Goal: Navigation & Orientation: Find specific page/section

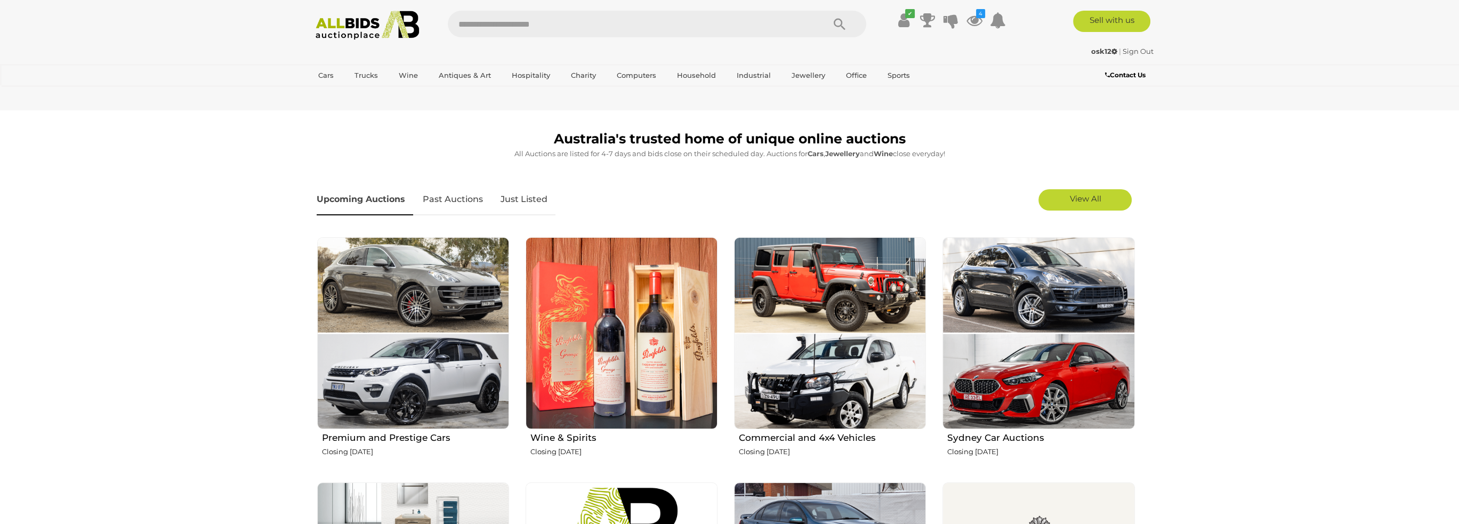
scroll to position [266, 0]
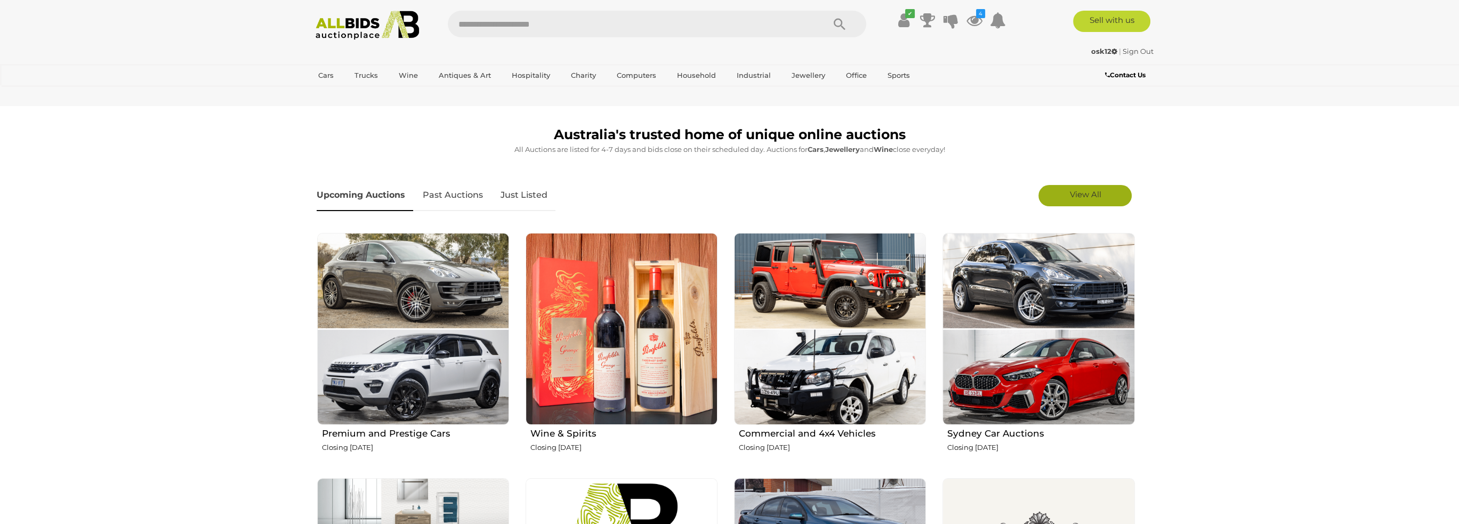
click at [1098, 191] on span "View All" at bounding box center [1084, 194] width 31 height 10
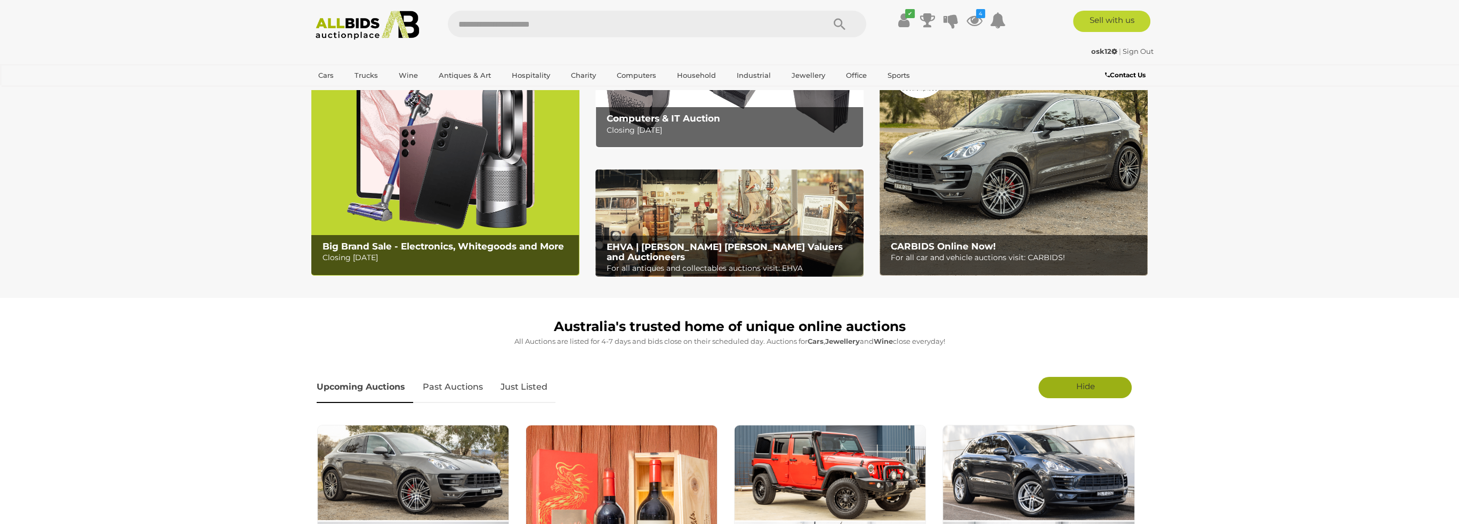
scroll to position [0, 0]
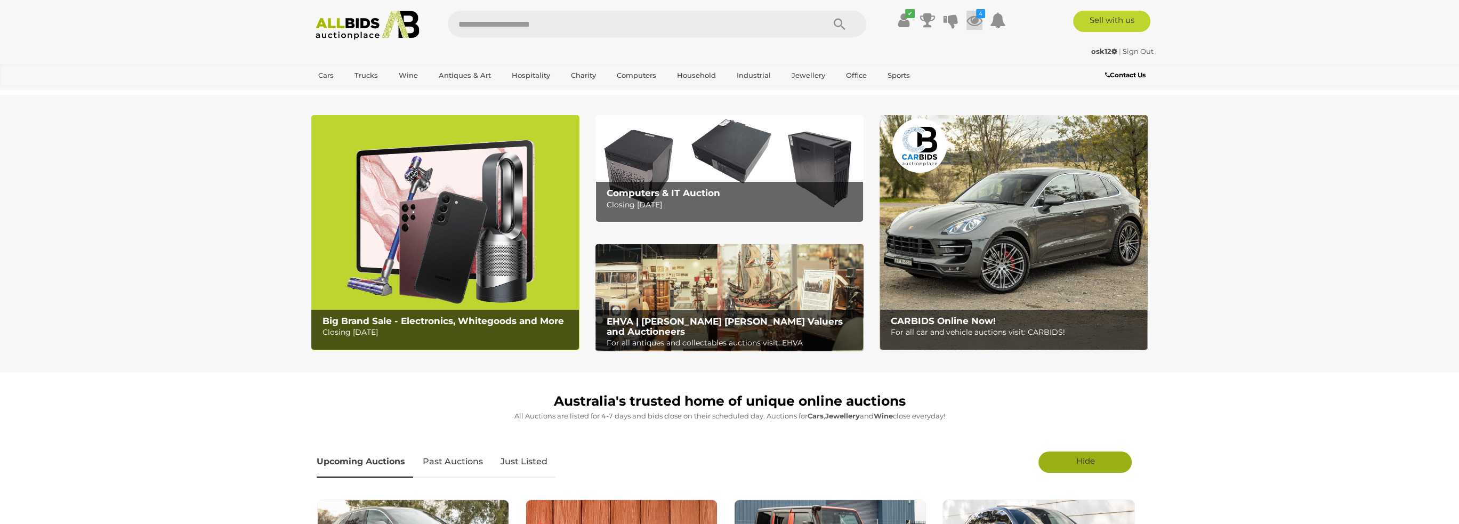
click at [974, 27] on icon at bounding box center [974, 20] width 16 height 19
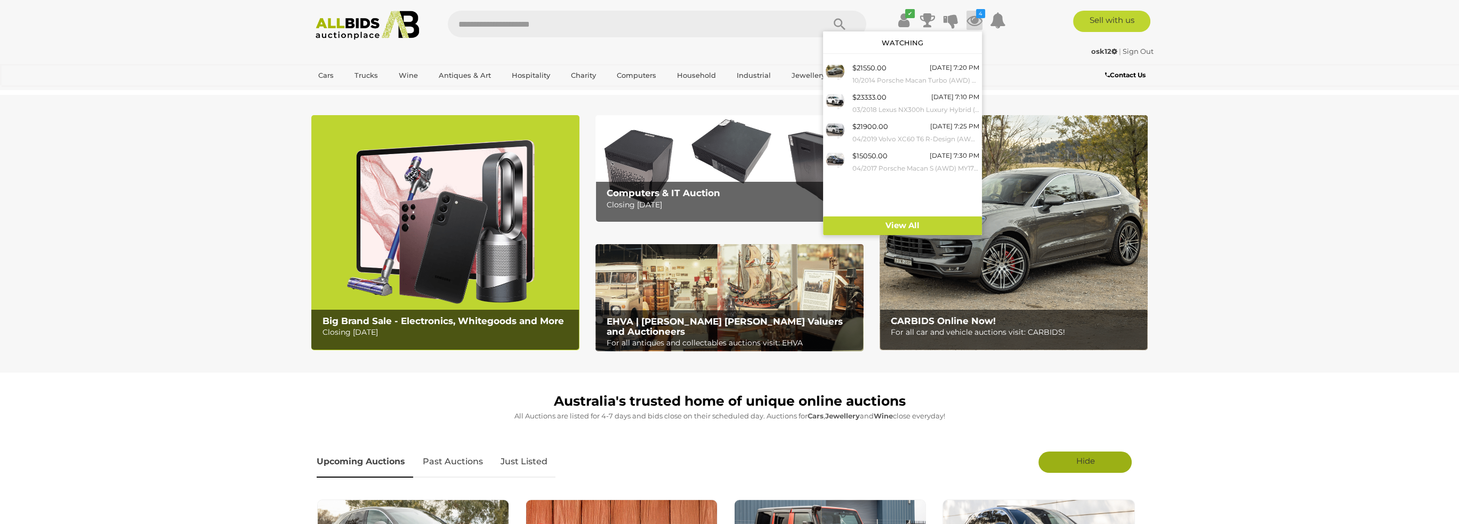
click at [1023, 26] on div "Sell with us" at bounding box center [1091, 21] width 145 height 21
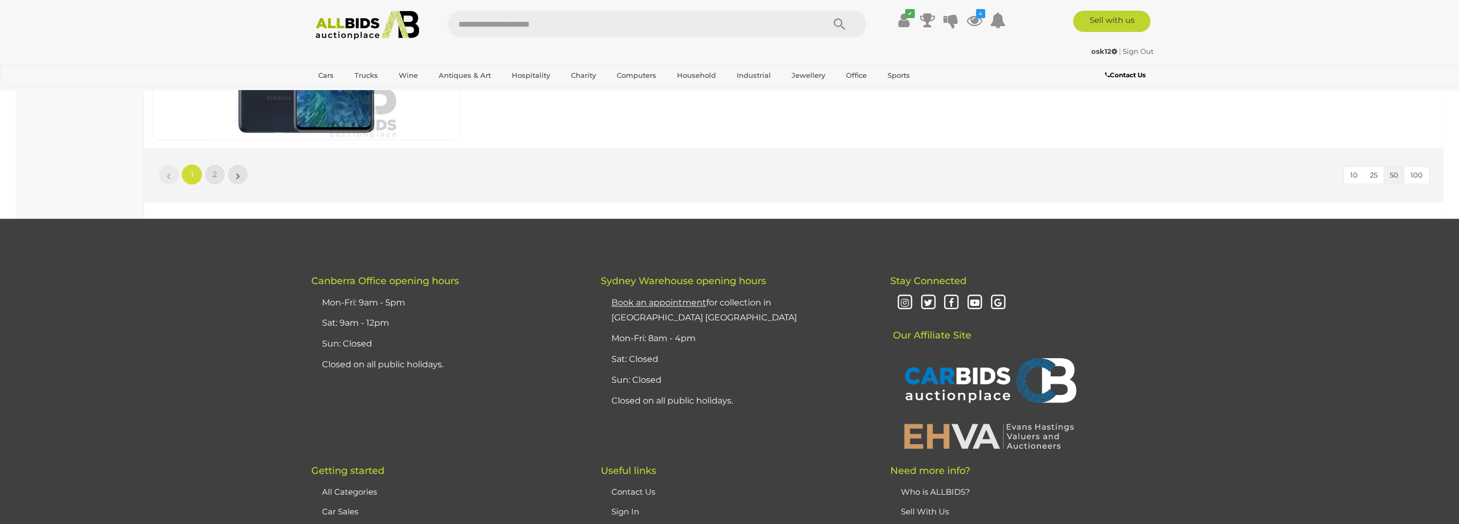
scroll to position [10126, 0]
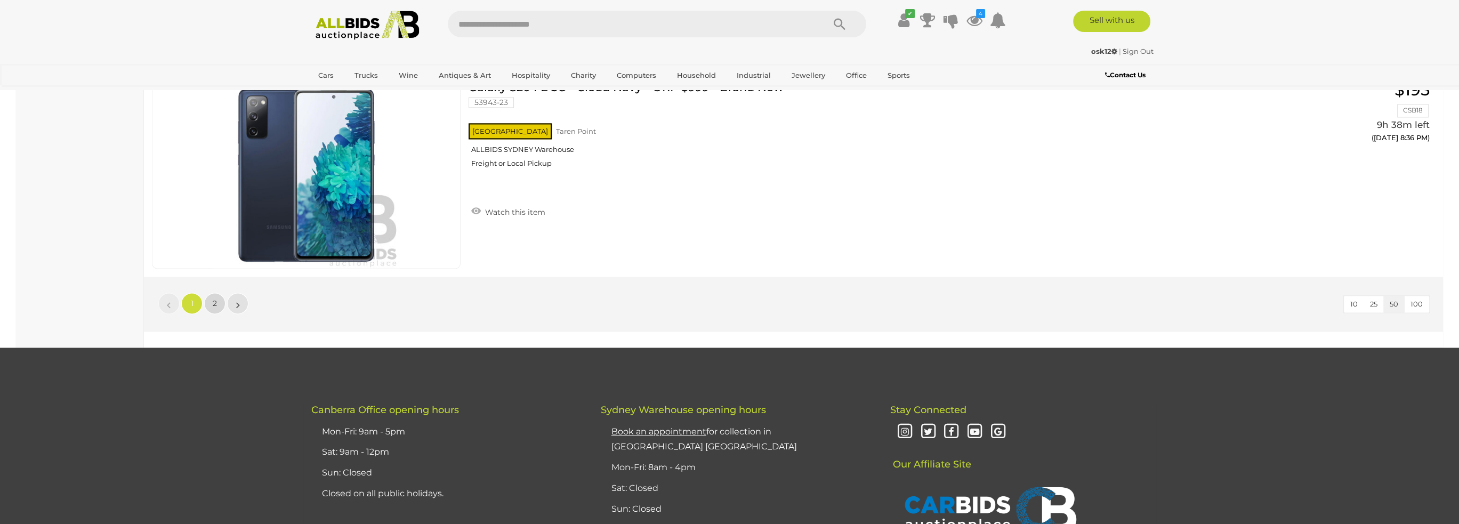
click at [213, 298] on span "2" at bounding box center [215, 303] width 4 height 10
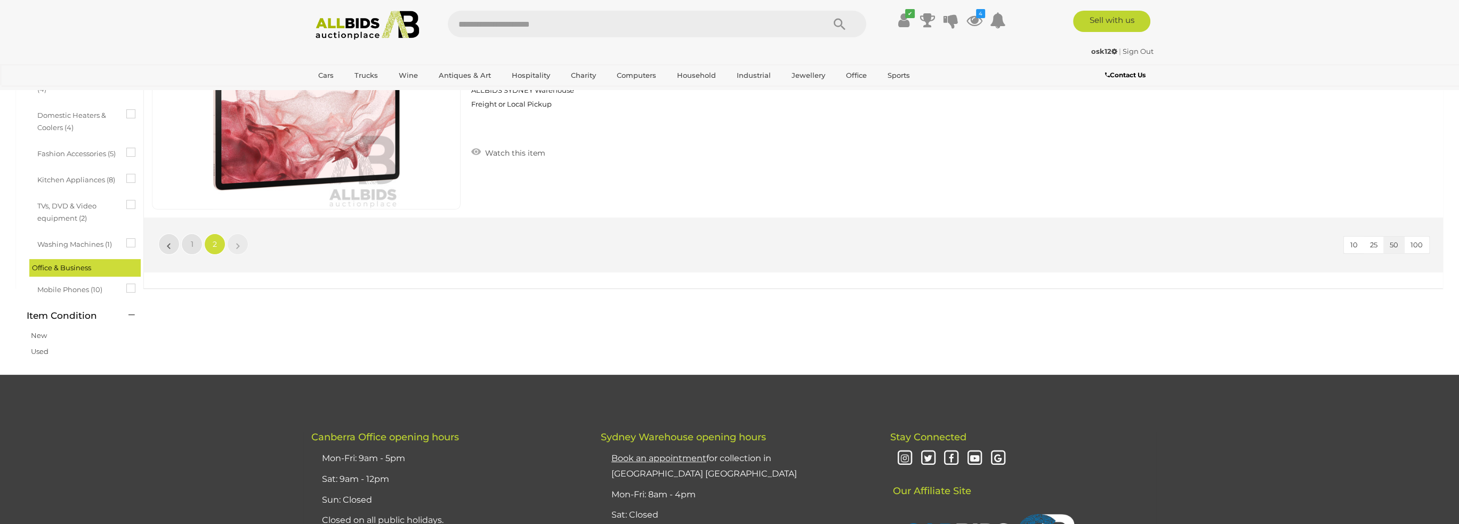
scroll to position [410, 0]
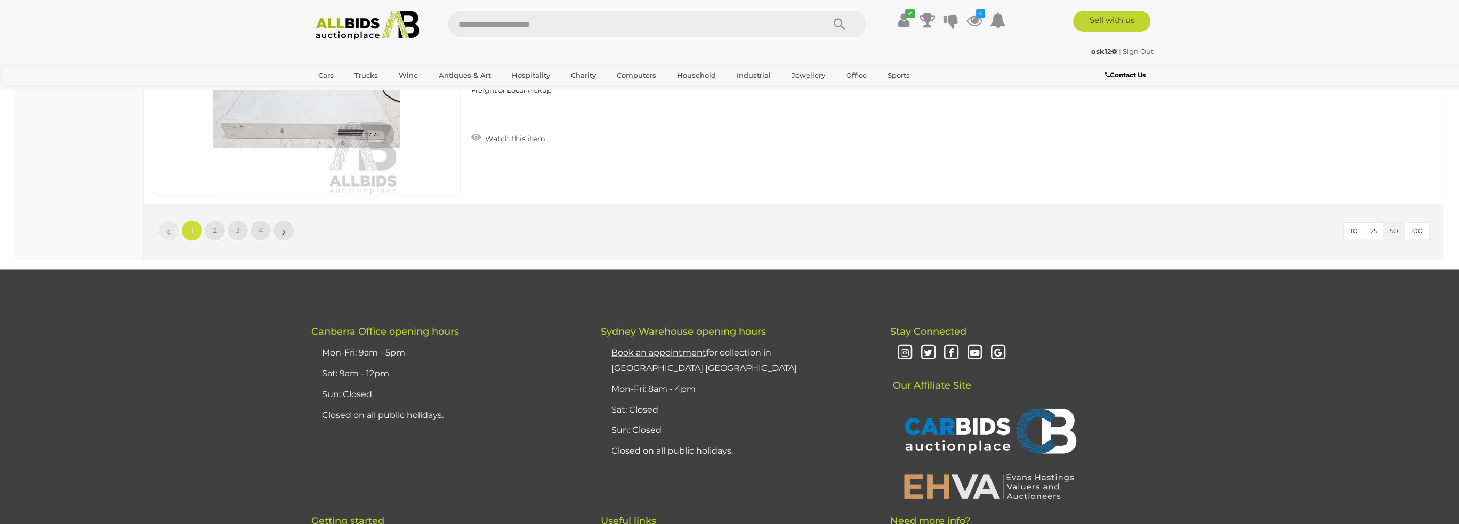
scroll to position [10286, 0]
click at [221, 220] on link "2" at bounding box center [214, 230] width 21 height 21
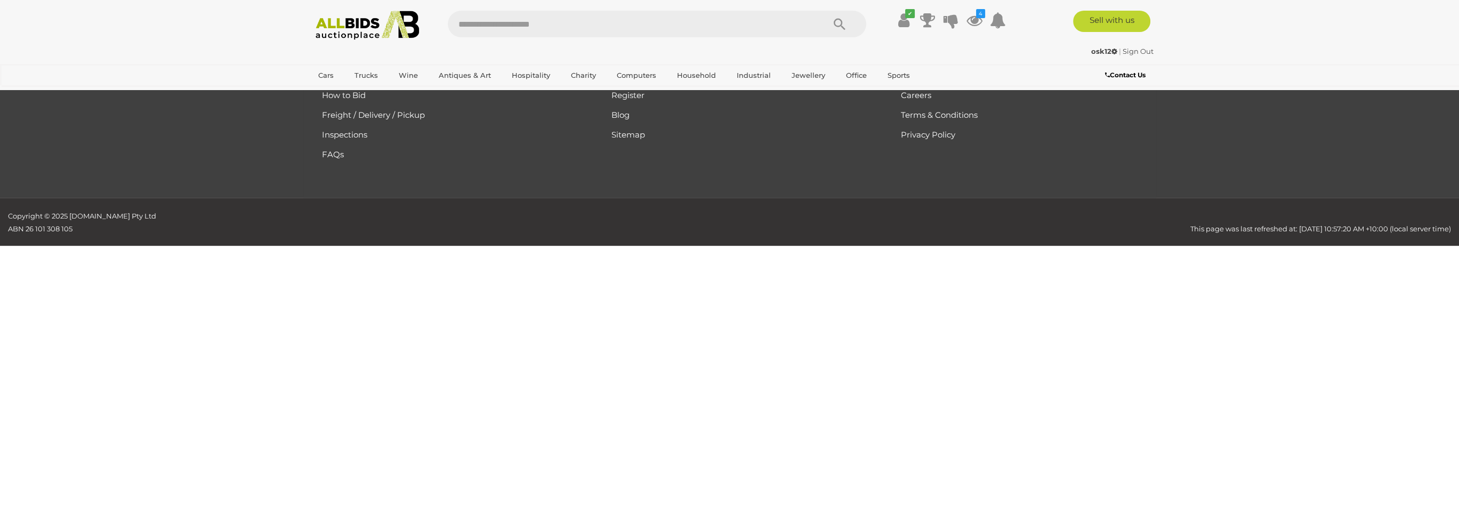
scroll to position [124, 0]
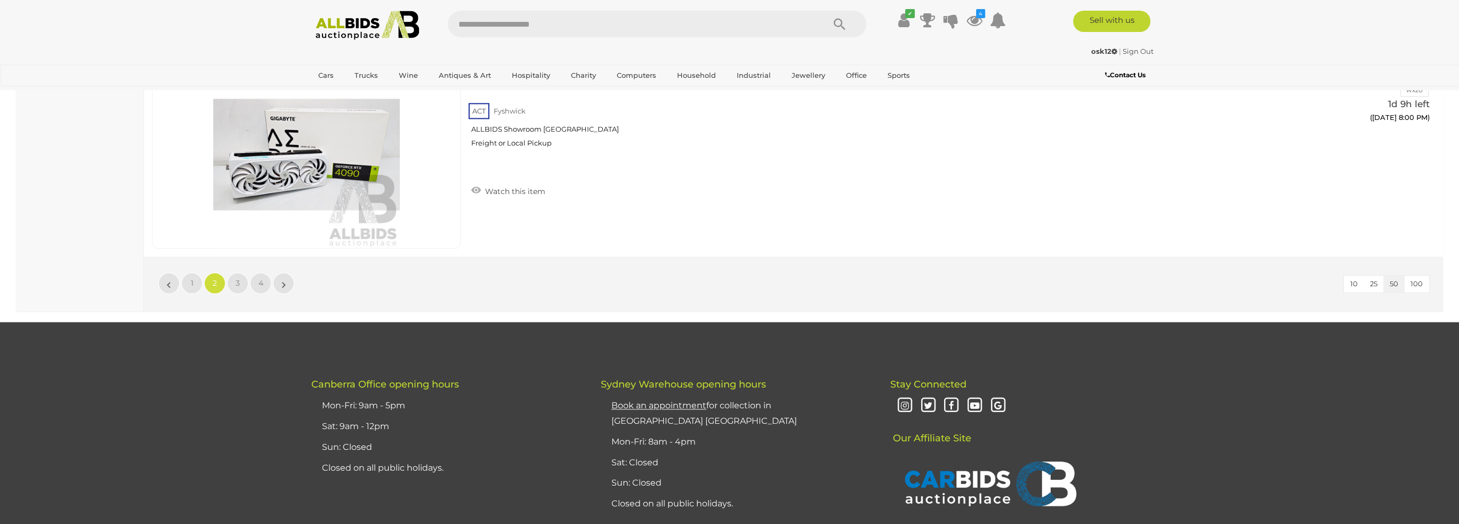
scroll to position [10143, 0]
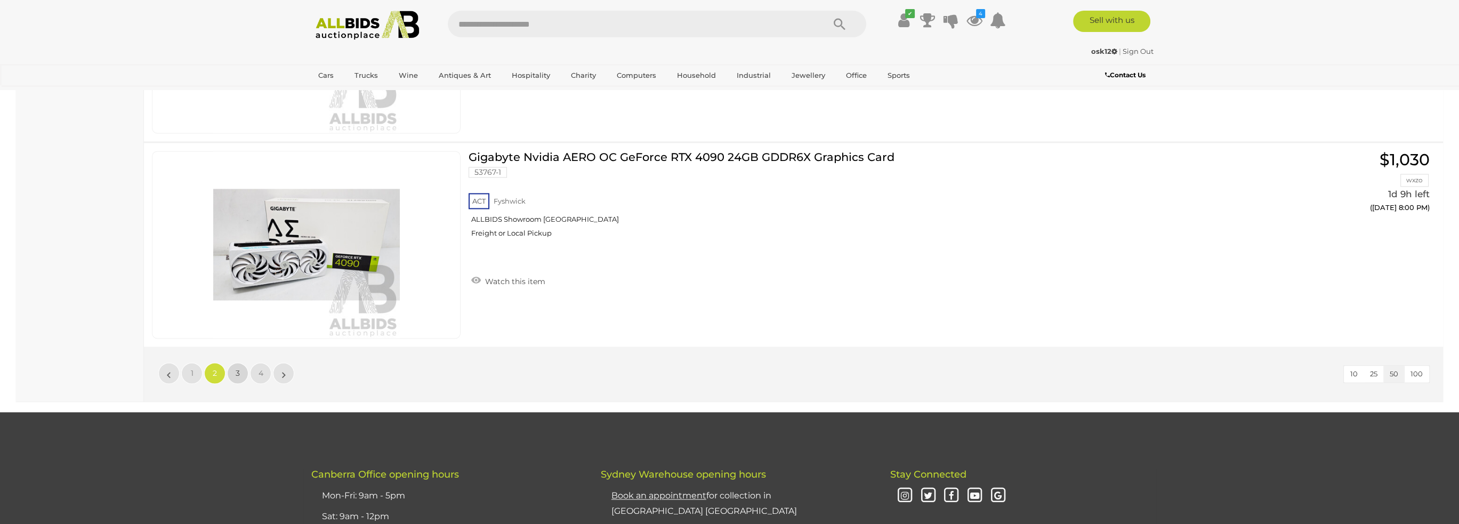
click at [234, 362] on link "3" at bounding box center [237, 372] width 21 height 21
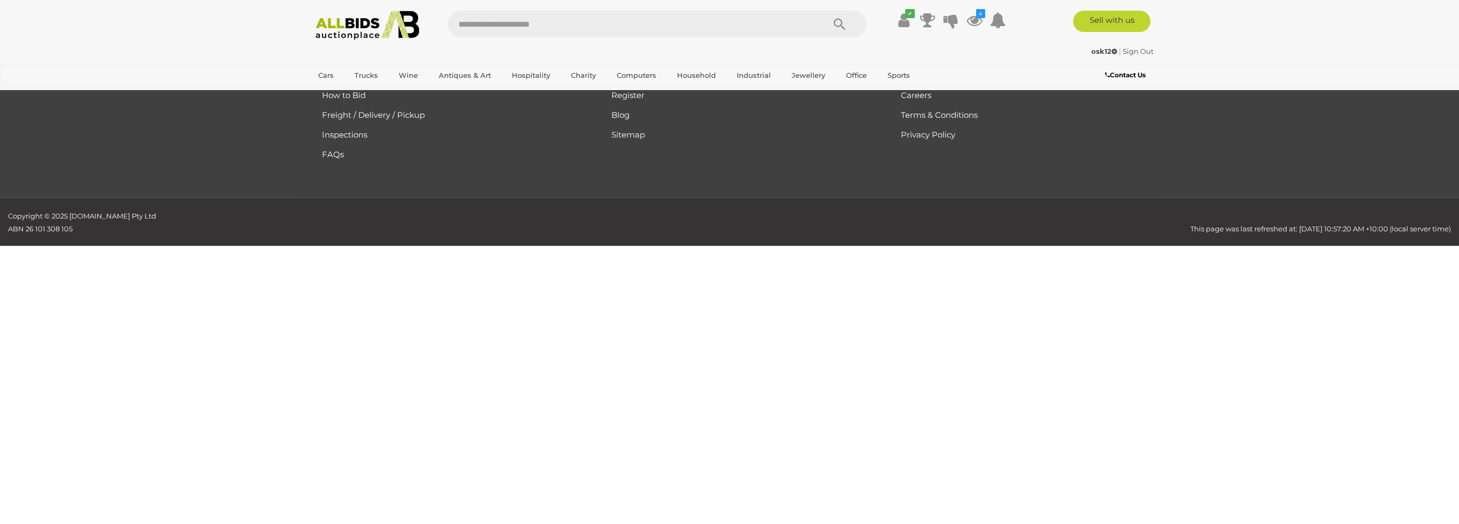
scroll to position [124, 0]
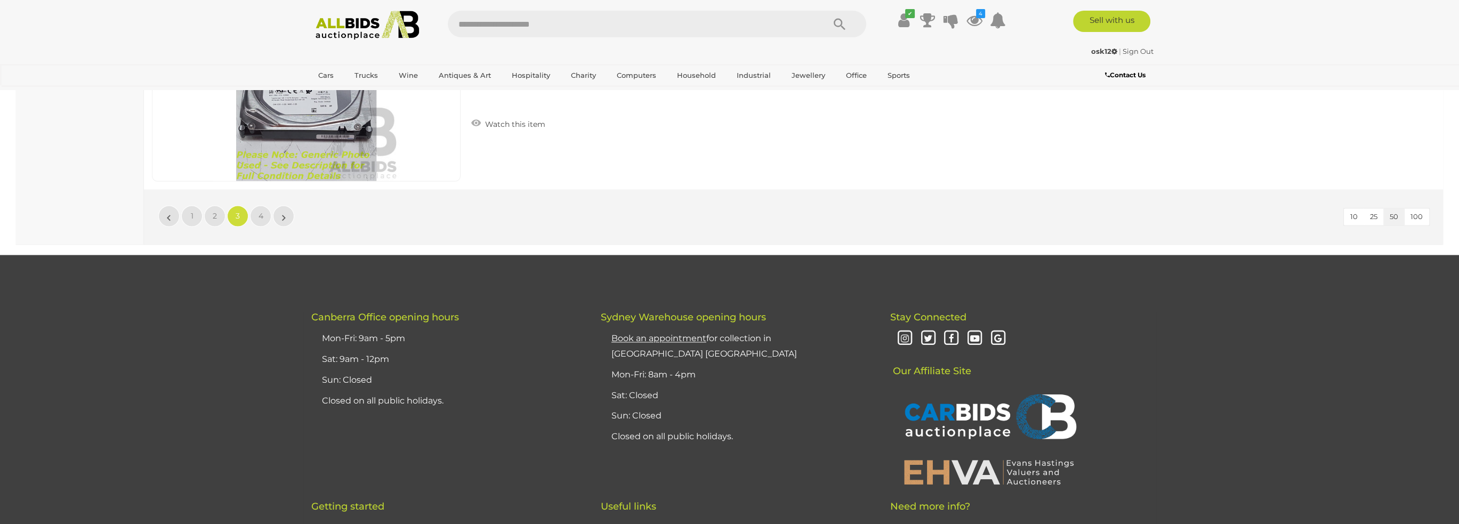
scroll to position [10303, 0]
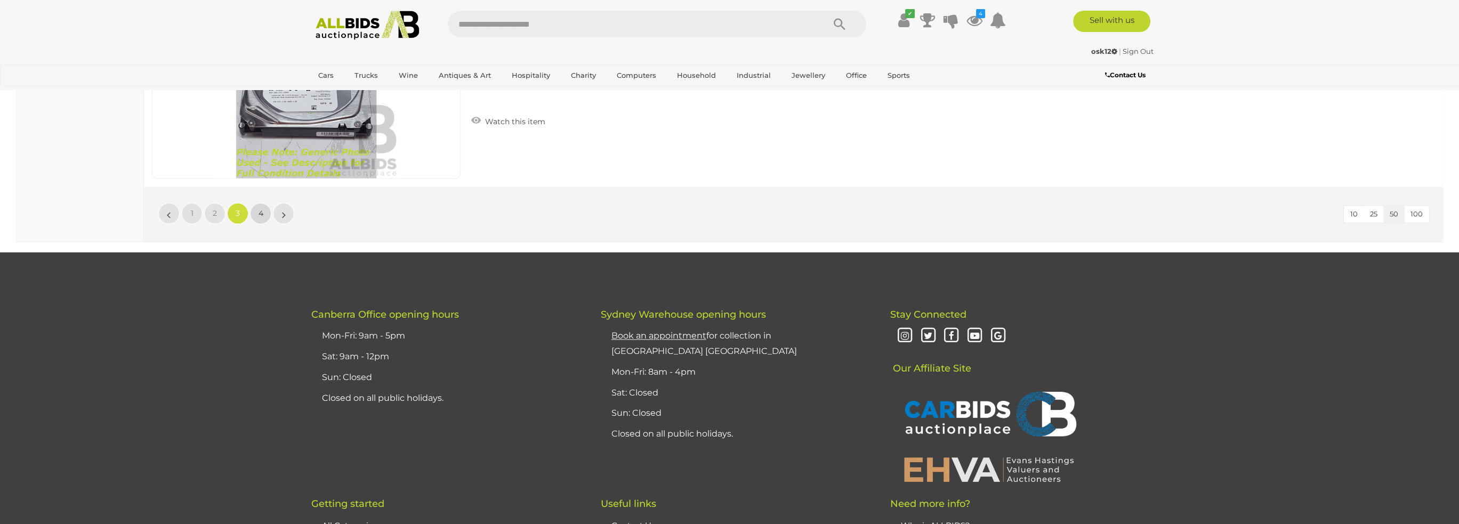
click at [259, 208] on span "4" at bounding box center [260, 213] width 5 height 10
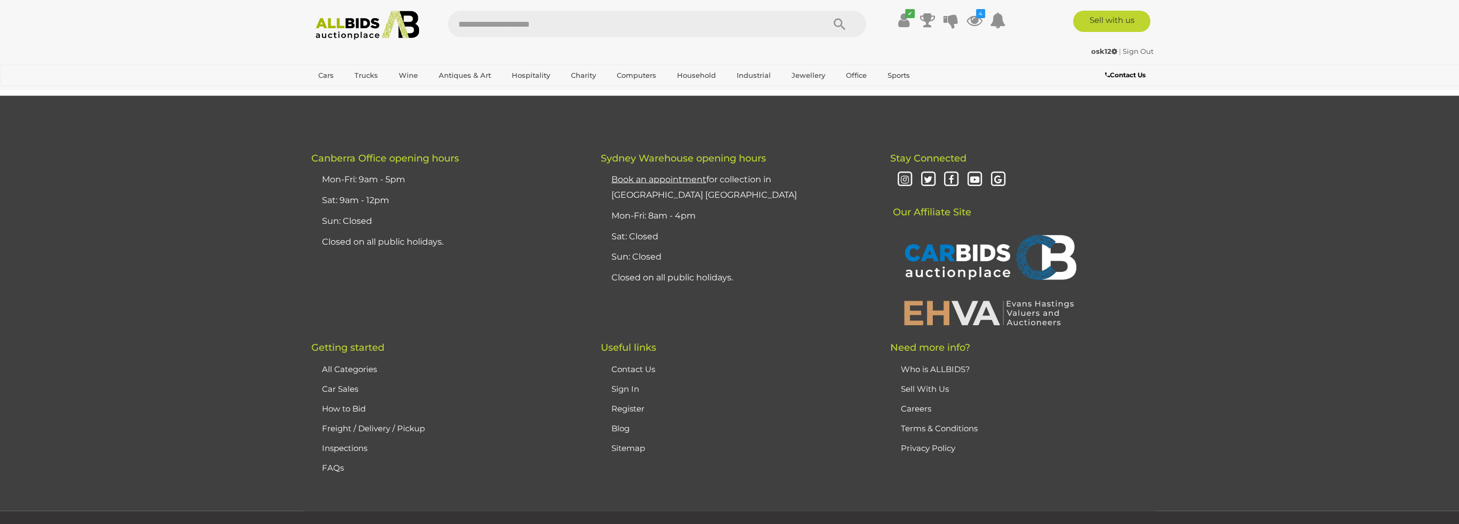
scroll to position [4151, 0]
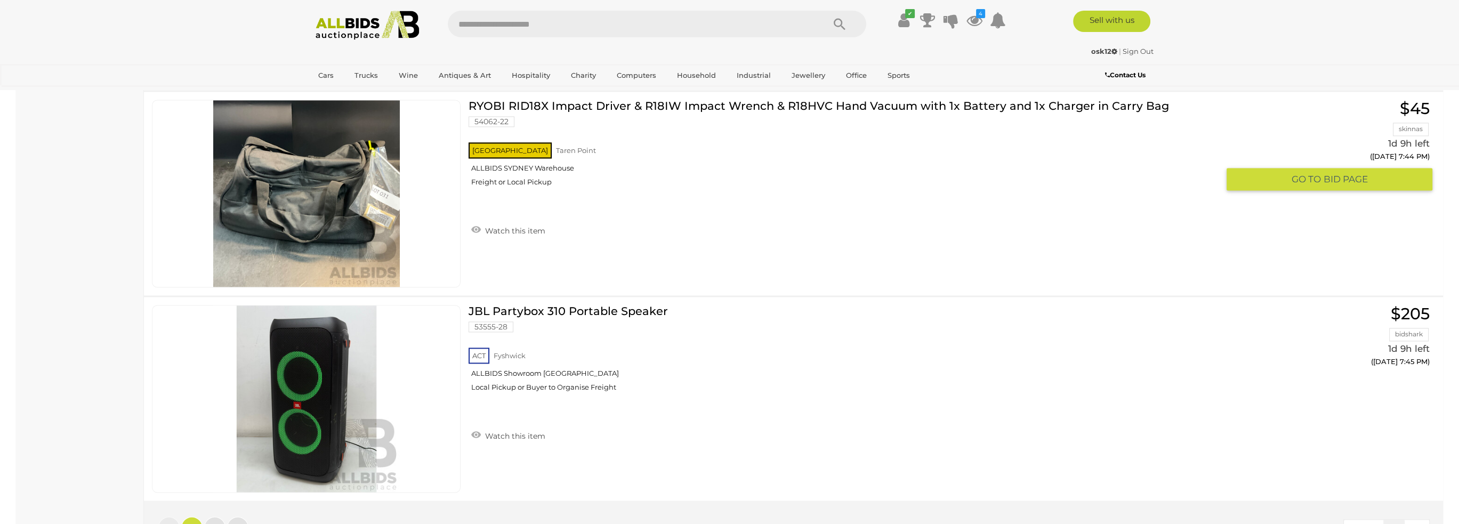
scroll to position [10019, 0]
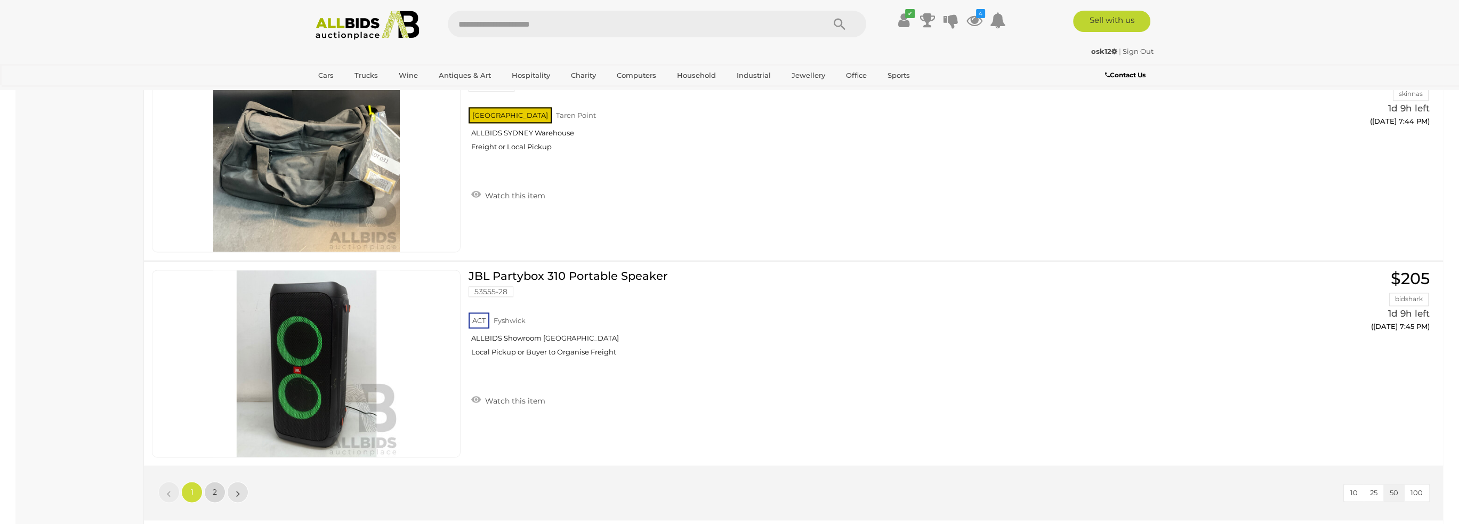
click at [207, 481] on link "2" at bounding box center [214, 491] width 21 height 21
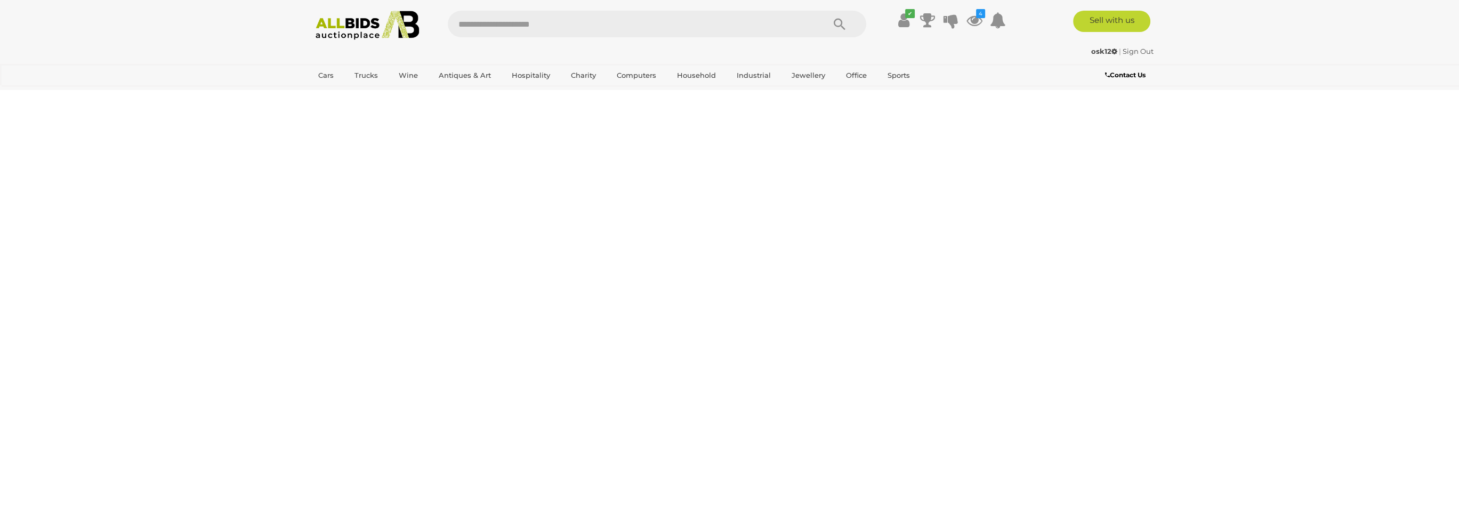
scroll to position [119, 0]
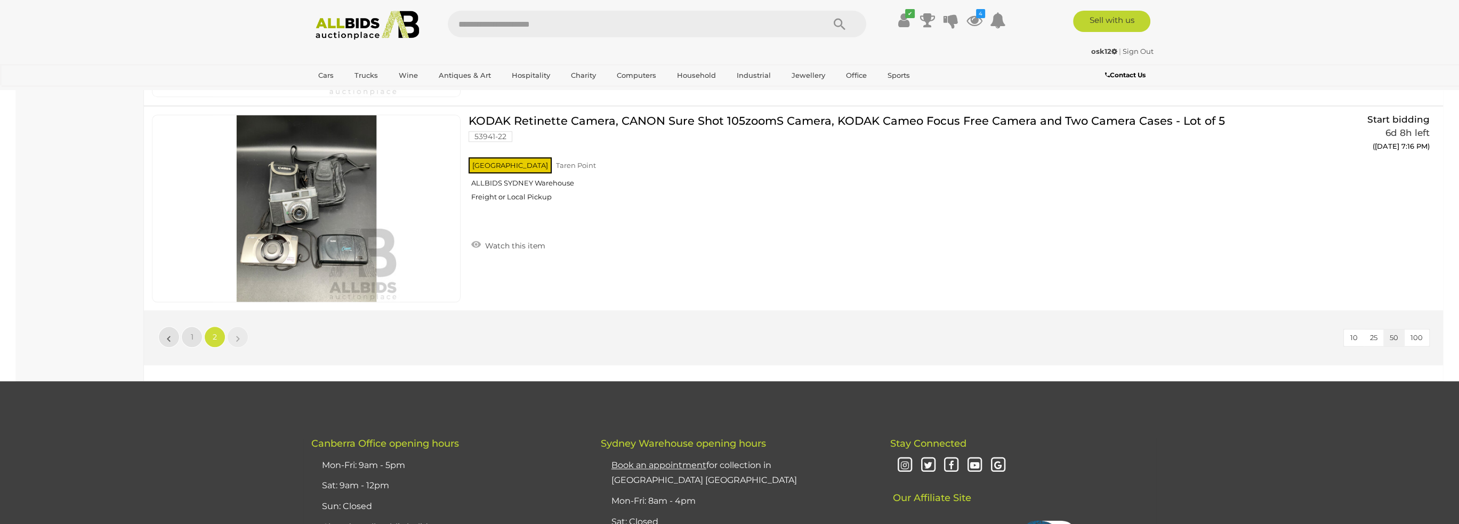
scroll to position [9339, 0]
